Goal: Task Accomplishment & Management: Use online tool/utility

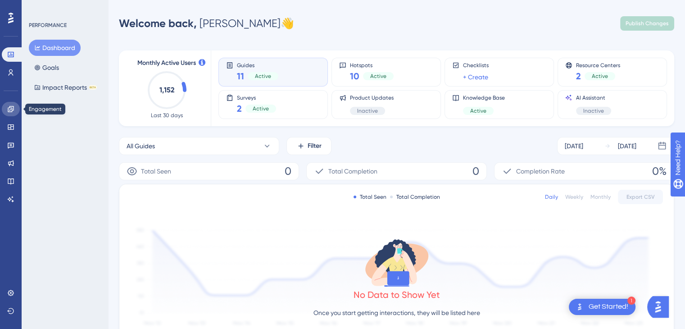
click at [10, 112] on icon at bounding box center [10, 108] width 7 height 7
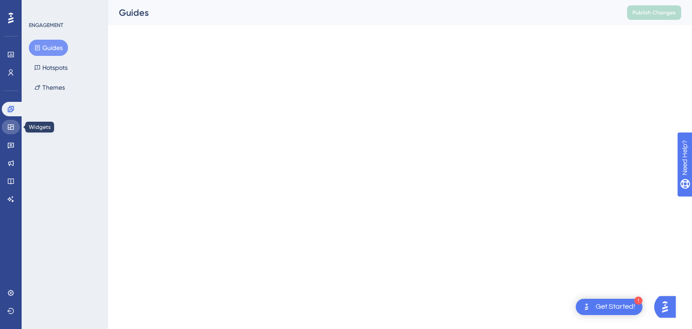
click at [9, 125] on icon at bounding box center [11, 126] width 6 height 5
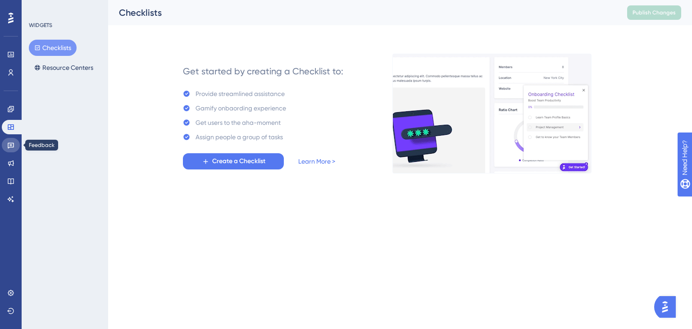
click at [9, 142] on icon at bounding box center [10, 144] width 7 height 7
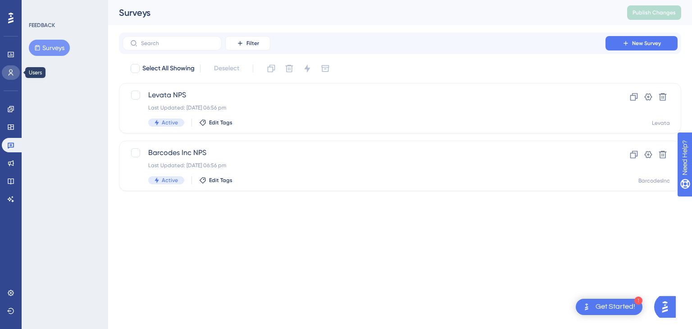
click at [10, 70] on icon at bounding box center [10, 72] width 7 height 7
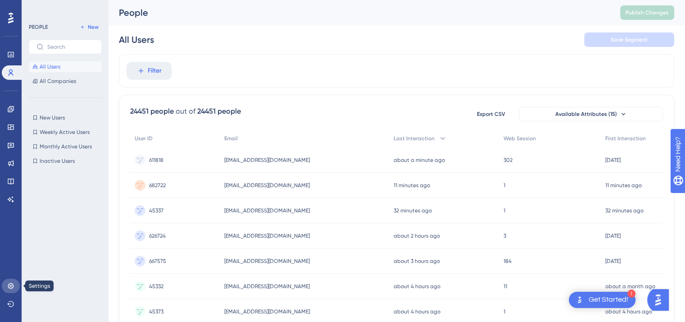
click at [11, 287] on icon at bounding box center [10, 285] width 7 height 7
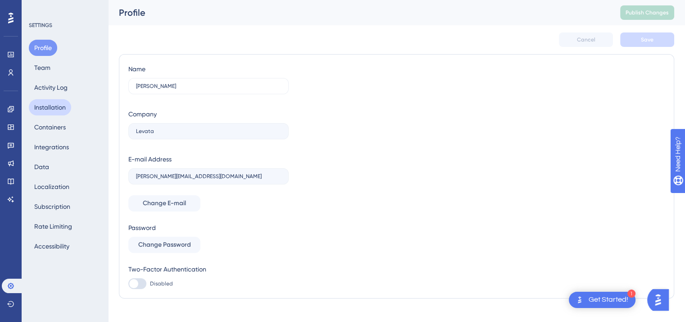
click at [49, 106] on button "Installation" at bounding box center [50, 107] width 42 height 16
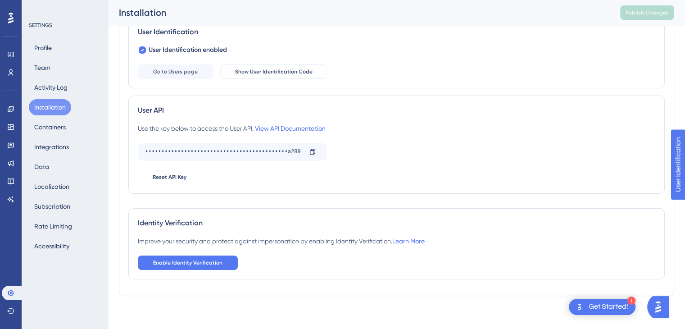
scroll to position [145, 0]
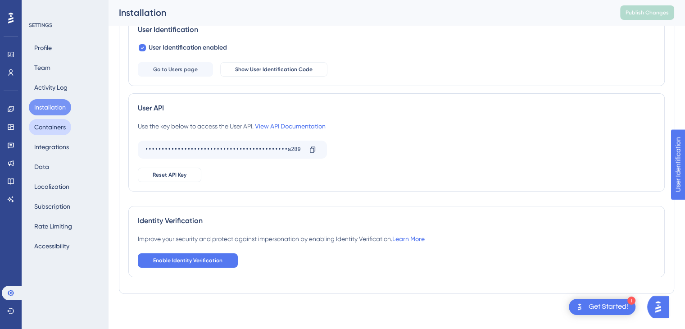
click at [55, 126] on button "Containers" at bounding box center [50, 127] width 42 height 16
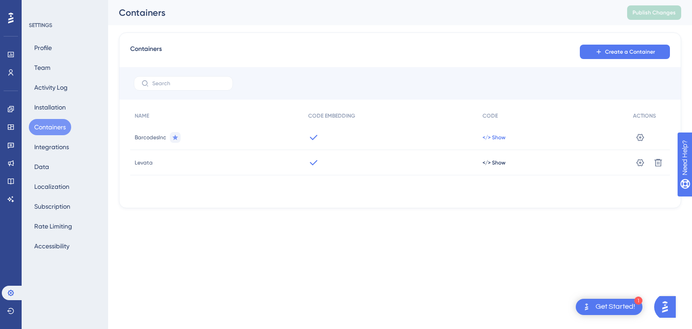
click at [497, 137] on span "</> Show" at bounding box center [494, 137] width 23 height 7
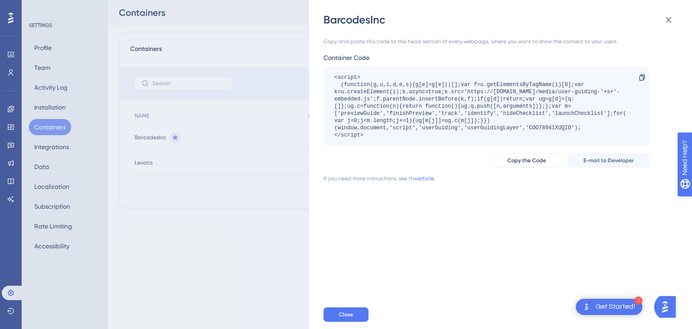
drag, startPoint x: 373, startPoint y: 136, endPoint x: 329, endPoint y: 76, distance: 73.8
click at [329, 76] on div "<script> (function(g,u,i,d,e,s){g[e]=g[e]||[];var f=u.getElementsByTagName(i)[0…" at bounding box center [487, 106] width 326 height 79
click at [178, 218] on div "BarcodesInc Copy and paste this code to the head section of every webpage, wher…" at bounding box center [346, 164] width 692 height 329
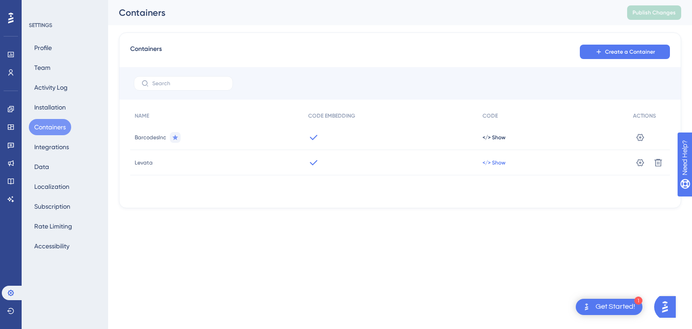
click at [492, 141] on span "</> Show" at bounding box center [494, 137] width 23 height 7
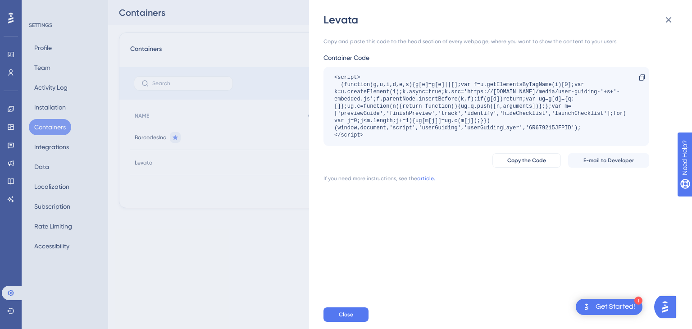
drag, startPoint x: 370, startPoint y: 137, endPoint x: 322, endPoint y: 78, distance: 75.9
click at [322, 78] on div "Levata Copy and paste this code to the head section of every webpage, where you…" at bounding box center [500, 164] width 383 height 329
click at [380, 135] on div "<script> (function(g,u,i,d,e,s){g[e]=g[e]||[];var f=u.getElementsByTagName(i)[0…" at bounding box center [481, 106] width 295 height 65
drag, startPoint x: 374, startPoint y: 136, endPoint x: 333, endPoint y: 88, distance: 62.9
click at [333, 88] on div "<script> (function(g,u,i,d,e,s){g[e]=g[e]||[];var f=u.getElementsByTagName(i)[0…" at bounding box center [487, 106] width 326 height 79
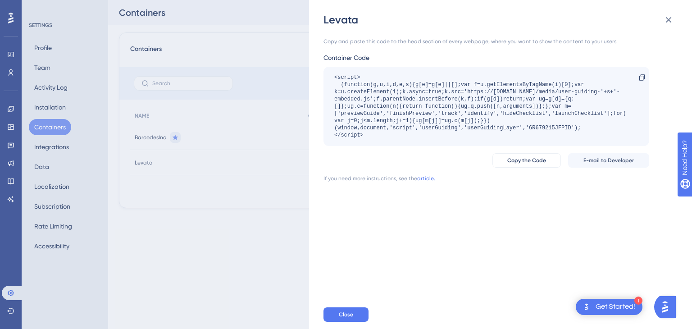
click at [448, 214] on div "Copy and paste this code to the head section of every webpage, where you want t…" at bounding box center [505, 163] width 363 height 273
click at [342, 315] on span "Close" at bounding box center [346, 314] width 14 height 7
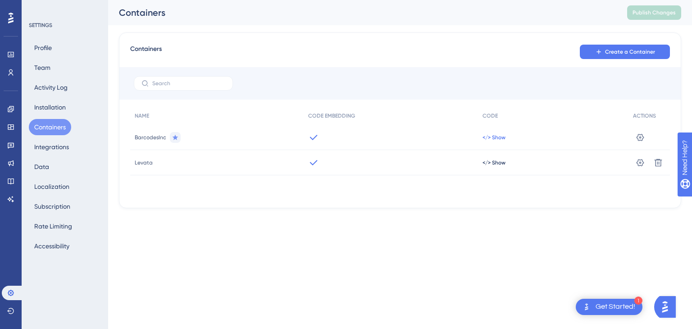
click at [492, 137] on span "</> Show" at bounding box center [494, 137] width 23 height 7
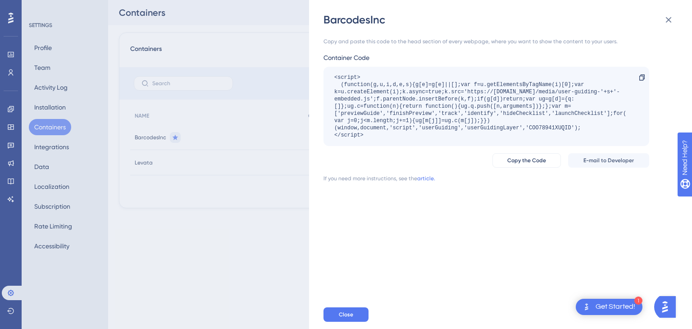
drag, startPoint x: 373, startPoint y: 134, endPoint x: 328, endPoint y: 79, distance: 71.1
click at [328, 79] on div "<script> (function(g,u,i,d,e,s){g[e]=g[e]||[];var f=u.getElementsByTagName(i)[0…" at bounding box center [487, 106] width 326 height 79
click at [395, 105] on div "<script> (function(g,u,i,d,e,s){g[e]=g[e]||[];var f=u.getElementsByTagName(i)[0…" at bounding box center [481, 106] width 295 height 65
drag, startPoint x: 364, startPoint y: 134, endPoint x: 326, endPoint y: 77, distance: 68.1
click at [326, 77] on div "<script> (function(g,u,i,d,e,s){g[e]=g[e]||[];var f=u.getElementsByTagName(i)[0…" at bounding box center [487, 106] width 326 height 79
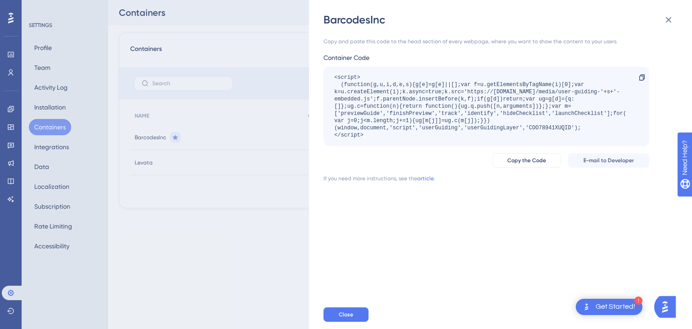
click at [377, 135] on div "<script> (function(g,u,i,d,e,s){g[e]=g[e]||[];var f=u.getElementsByTagName(i)[0…" at bounding box center [481, 106] width 295 height 65
drag, startPoint x: 365, startPoint y: 136, endPoint x: 328, endPoint y: 77, distance: 69.8
click at [328, 77] on div "<script> (function(g,u,i,d,e,s){g[e]=g[e]||[];var f=u.getElementsByTagName(i)[0…" at bounding box center [487, 106] width 326 height 79
click at [378, 96] on div "<script> (function(g,u,i,d,e,s){g[e]=g[e]||[];var f=u.getElementsByTagName(i)[0…" at bounding box center [481, 106] width 295 height 65
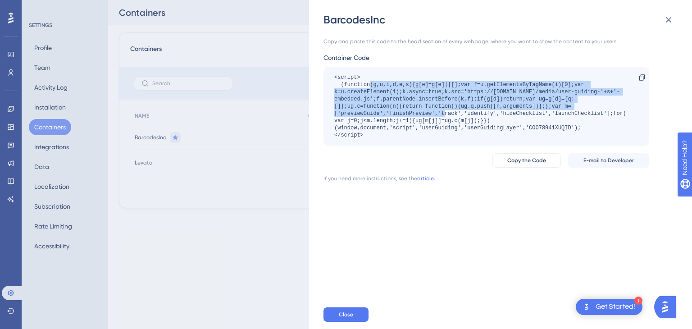
drag, startPoint x: 370, startPoint y: 87, endPoint x: 416, endPoint y: 110, distance: 51.8
click at [416, 110] on div "<script> (function(g,u,i,d,e,s){g[e]=g[e]||[];var f=u.getElementsByTagName(i)[0…" at bounding box center [481, 106] width 295 height 65
click at [670, 20] on icon at bounding box center [669, 20] width 6 height 6
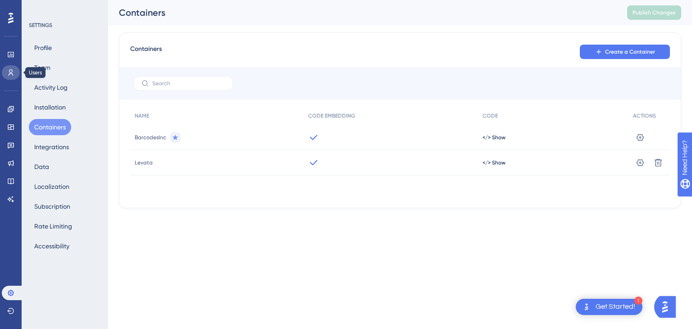
click at [13, 72] on icon at bounding box center [10, 72] width 7 height 7
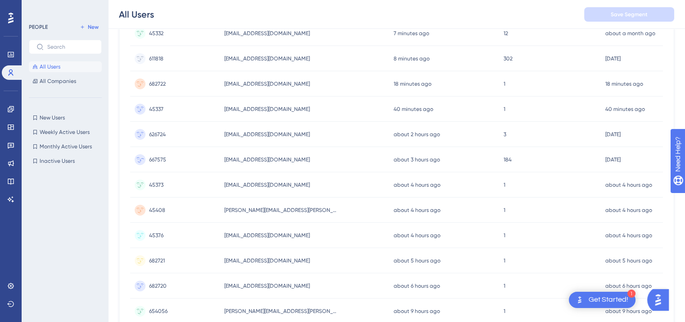
scroll to position [135, 0]
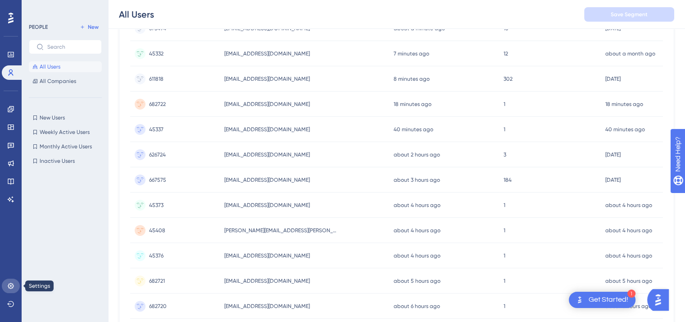
click at [10, 285] on icon at bounding box center [10, 285] width 7 height 7
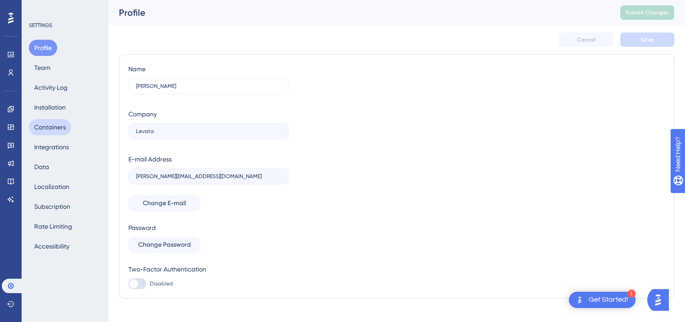
click at [46, 123] on button "Containers" at bounding box center [50, 127] width 42 height 16
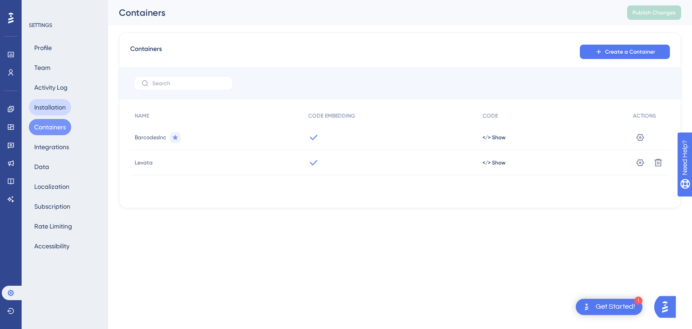
click at [56, 108] on button "Installation" at bounding box center [50, 107] width 42 height 16
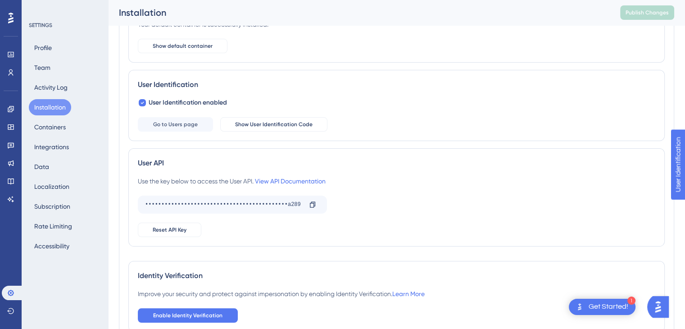
scroll to position [135, 0]
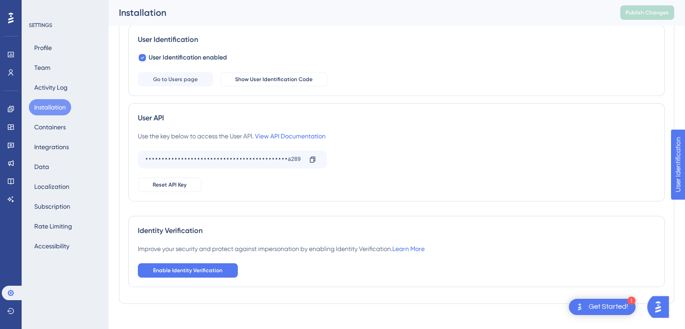
click at [52, 105] on button "Installation" at bounding box center [50, 107] width 42 height 16
drag, startPoint x: 239, startPoint y: 59, endPoint x: 190, endPoint y: 51, distance: 50.2
click at [190, 52] on div "User Identification enabled Go to Users page Show User Identification Code" at bounding box center [397, 69] width 518 height 34
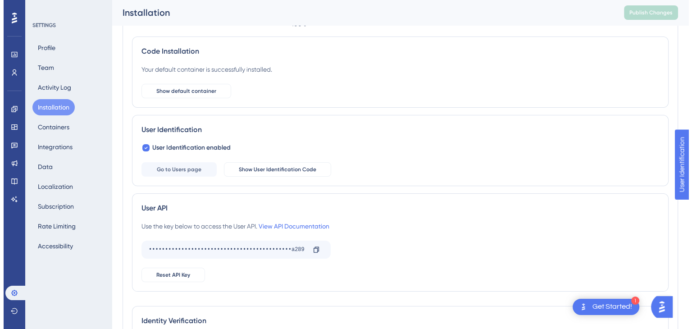
scroll to position [0, 0]
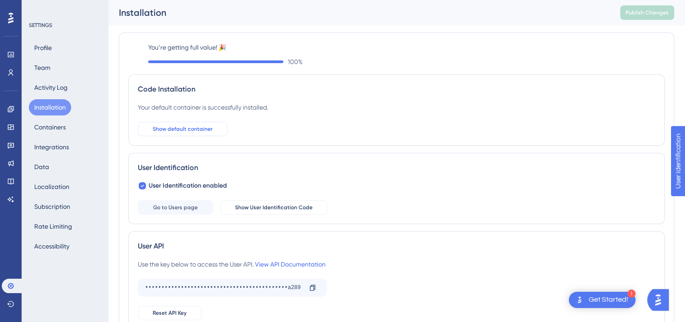
click at [175, 128] on span "Show default container" at bounding box center [183, 128] width 60 height 7
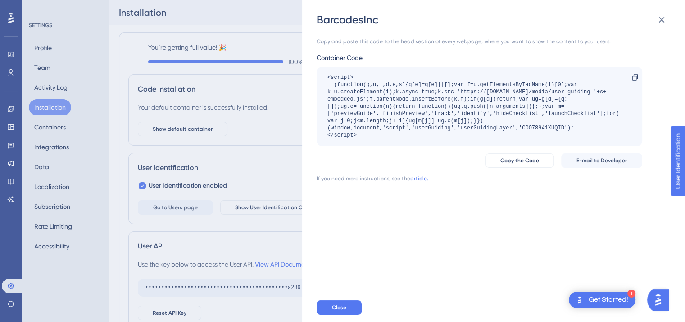
click at [350, 115] on div "<script> (function(g,u,i,d,e,s){g[e]=g[e]||[];var f=u.getElementsByTagName(i)[0…" at bounding box center [475, 106] width 295 height 65
click at [484, 217] on div "Copy and paste this code to the head section of every webpage, where you want t…" at bounding box center [498, 160] width 363 height 266
drag, startPoint x: 365, startPoint y: 136, endPoint x: 320, endPoint y: 74, distance: 75.5
click at [320, 74] on div "<script> (function(g,u,i,d,e,s){g[e]=g[e]||[];var f=u.getElementsByTagName(i)[0…" at bounding box center [480, 106] width 326 height 79
click at [515, 161] on span "Copy the Code" at bounding box center [520, 160] width 39 height 7
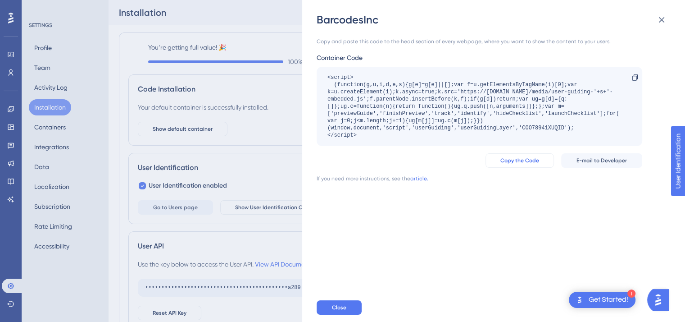
copy div "<script> (function(g,u,i,d,e,s){g[e]=g[e]||[];var f=u.getElementsByTagName(i)[0…"
click at [661, 18] on icon at bounding box center [661, 19] width 11 height 11
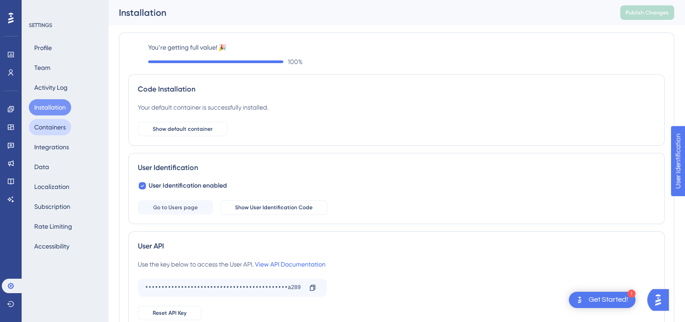
drag, startPoint x: 41, startPoint y: 126, endPoint x: 68, endPoint y: 138, distance: 29.8
click at [42, 126] on button "Containers" at bounding box center [50, 127] width 42 height 16
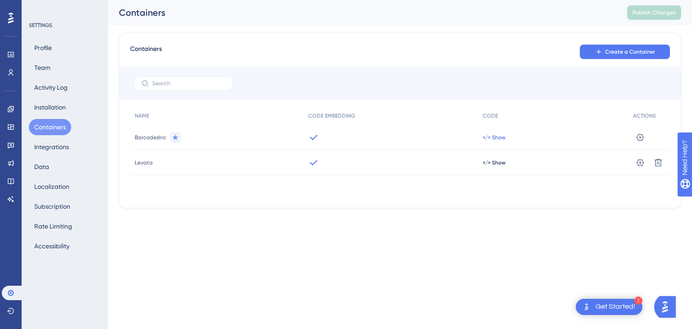
click at [490, 137] on span "</> Show" at bounding box center [494, 137] width 23 height 7
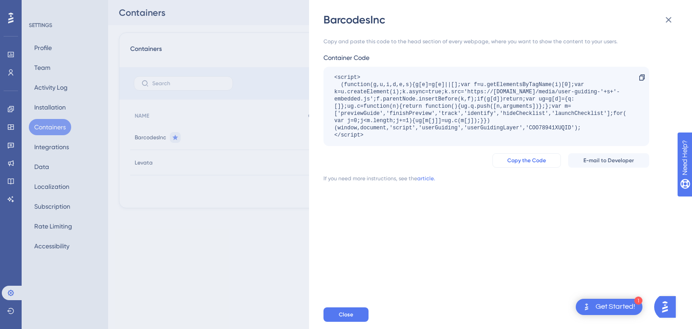
click at [512, 161] on span "Copy the Code" at bounding box center [526, 160] width 39 height 7
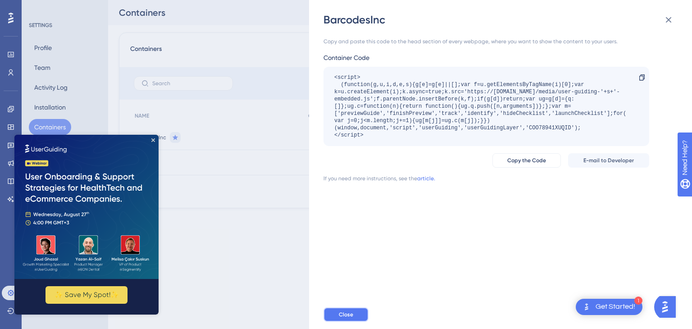
click at [335, 315] on button "Close" at bounding box center [346, 314] width 45 height 14
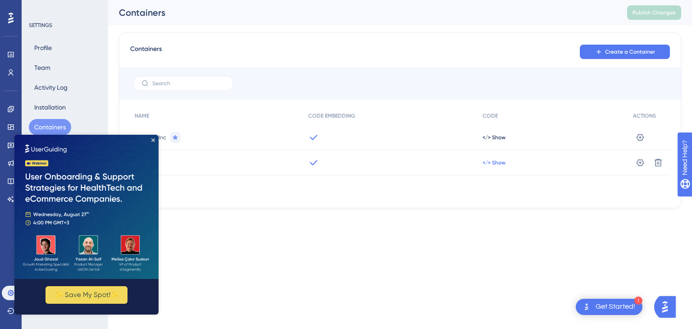
click at [490, 141] on span "</> Show" at bounding box center [494, 137] width 23 height 7
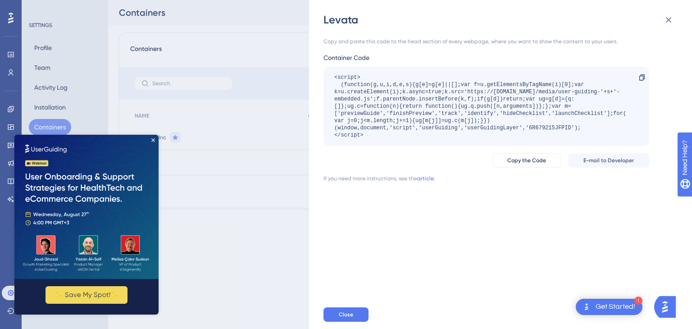
drag, startPoint x: 378, startPoint y: 138, endPoint x: 322, endPoint y: 76, distance: 83.6
click at [322, 76] on div "Levata Copy and paste this code to the head section of every webpage, where you…" at bounding box center [500, 164] width 383 height 329
copy div "<script> (function(g,u,i,d,e,s){g[e]=g[e]||[];var f=u.getElementsByTagName(i)[0…"
click at [518, 164] on button "Copy the Code" at bounding box center [526, 160] width 68 height 14
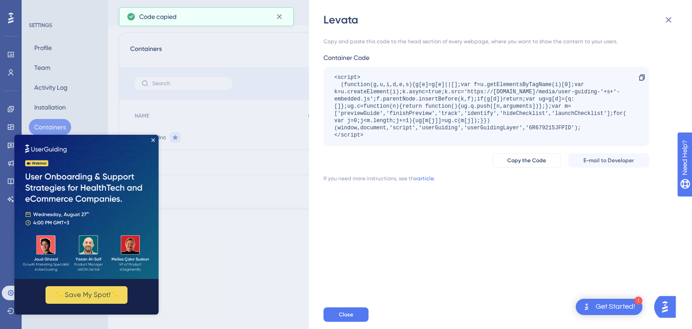
click at [274, 226] on div "Levata Copy and paste this code to the head section of every webpage, where you…" at bounding box center [346, 164] width 692 height 329
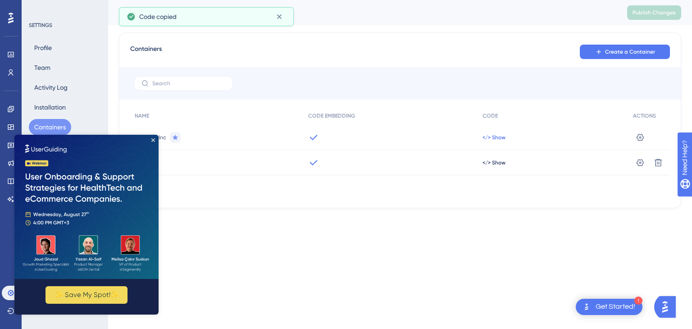
click at [487, 139] on span "</> Show" at bounding box center [494, 137] width 23 height 7
